Goal: Task Accomplishment & Management: Complete application form

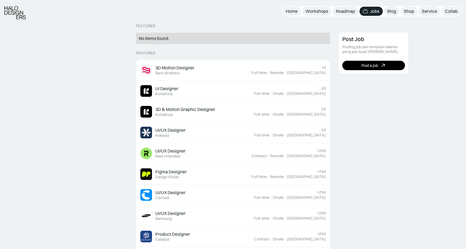
scroll to position [128, 0]
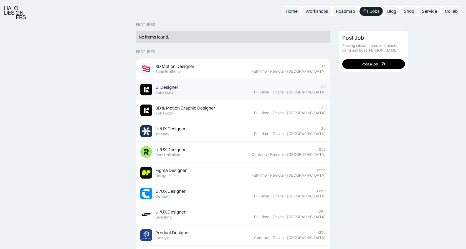
click at [173, 85] on div "UI Designer" at bounding box center [166, 87] width 23 height 6
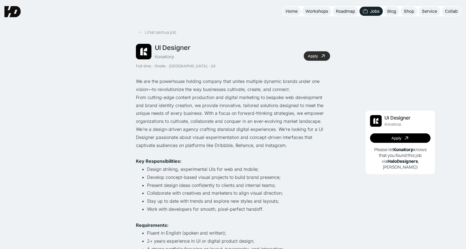
click at [324, 56] on icon at bounding box center [323, 56] width 8 height 8
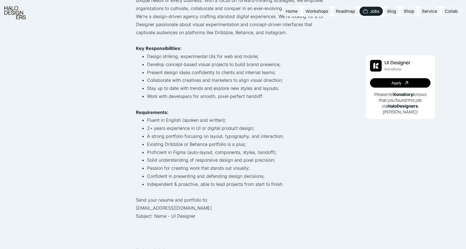
scroll to position [115, 0]
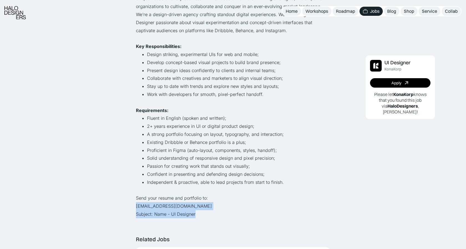
drag, startPoint x: 203, startPoint y: 217, endPoint x: 130, endPoint y: 208, distance: 73.7
copy p "hiring@konakorp.co Subject: Name - UI Designer"
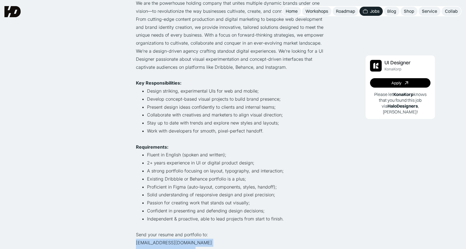
scroll to position [0, 0]
